Goal: Find specific page/section: Find specific page/section

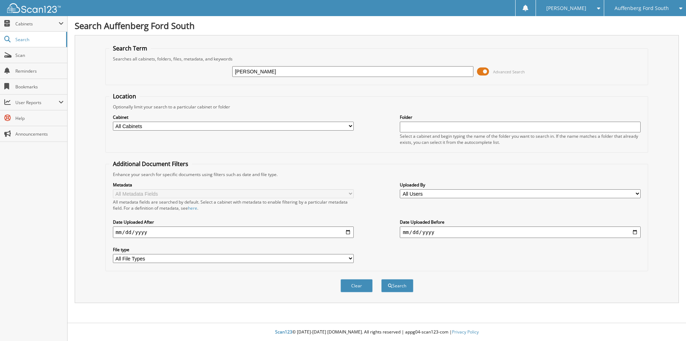
type input "[PERSON_NAME]"
click at [381, 279] on button "Search" at bounding box center [397, 285] width 32 height 13
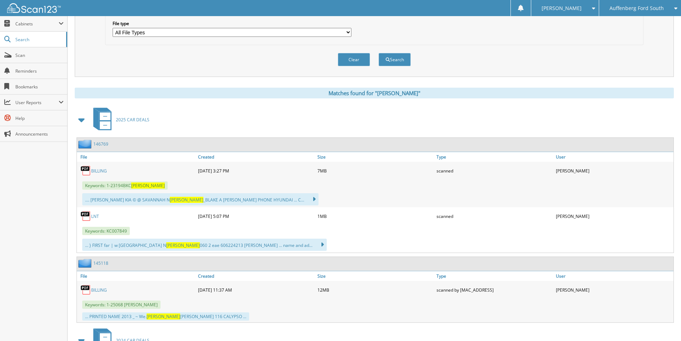
scroll to position [214, 0]
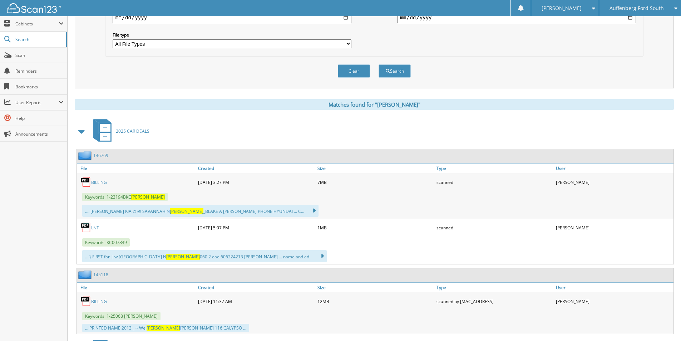
click at [98, 183] on link "BILLING" at bounding box center [99, 182] width 16 height 6
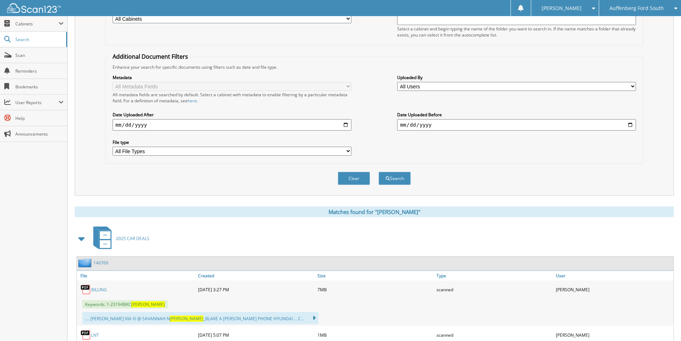
scroll to position [0, 0]
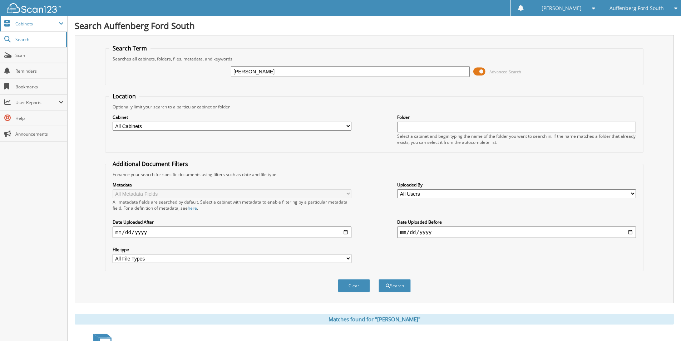
click at [36, 21] on span "Cabinets" at bounding box center [36, 24] width 43 height 6
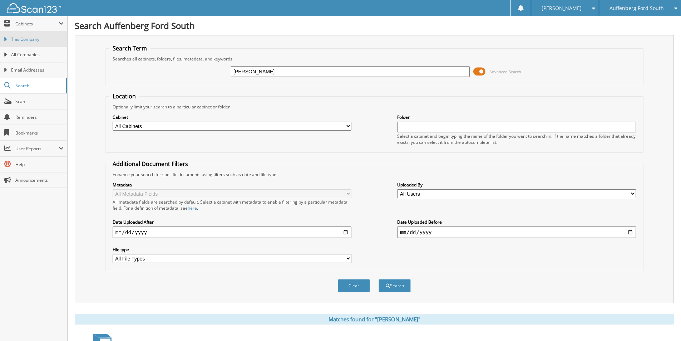
click at [32, 43] on link "This Company" at bounding box center [33, 38] width 67 height 15
